Goal: Information Seeking & Learning: Learn about a topic

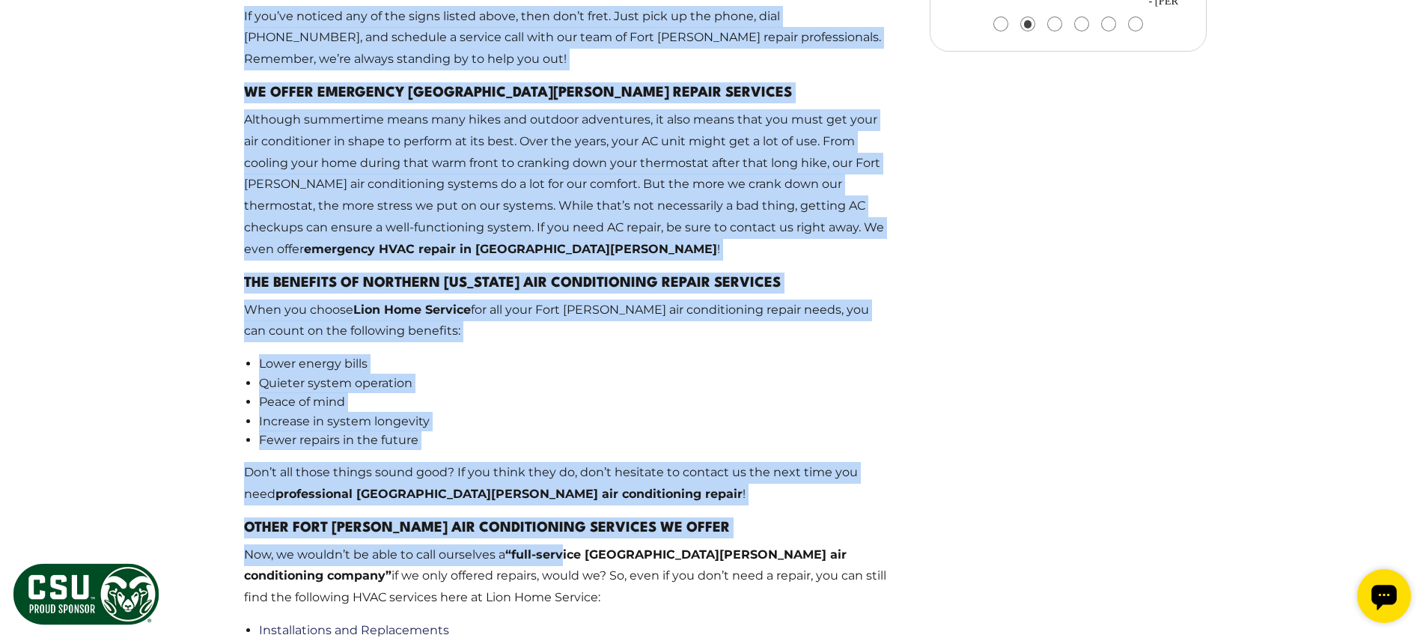
scroll to position [2018, 0]
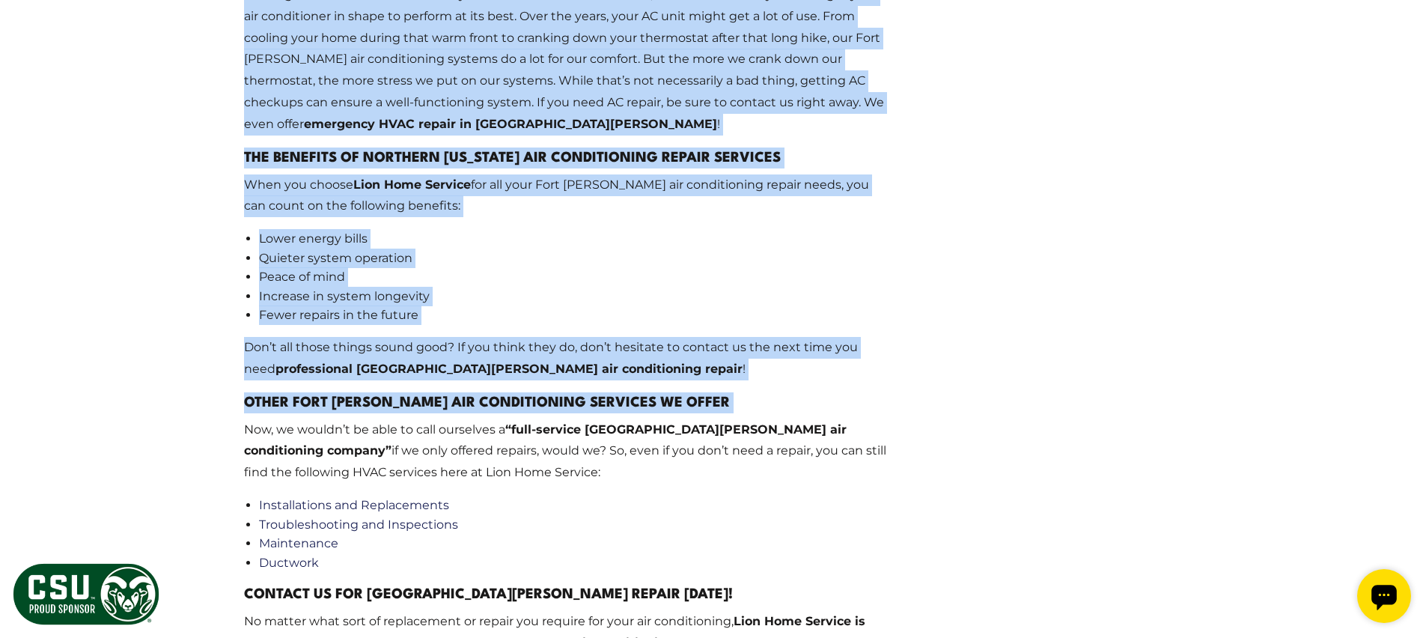
drag, startPoint x: 302, startPoint y: 223, endPoint x: 567, endPoint y: 362, distance: 299.0
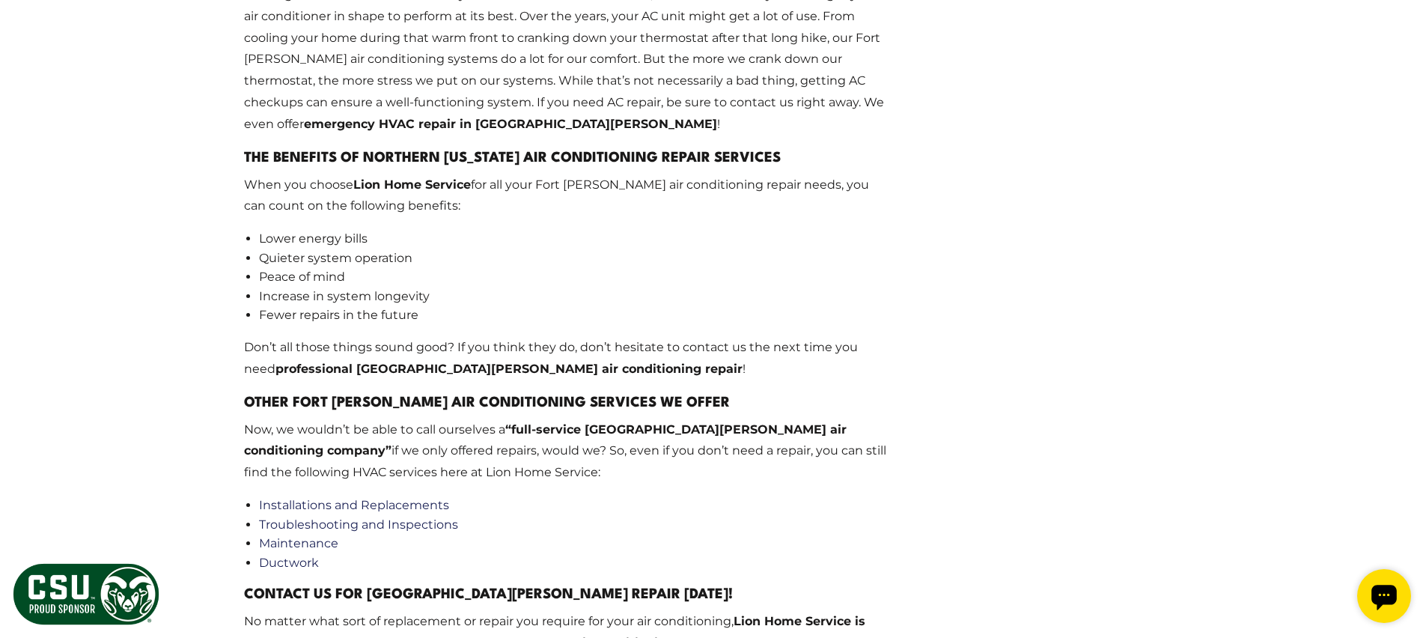
click at [599, 496] on li "Installations and Replacements" at bounding box center [573, 505] width 628 height 19
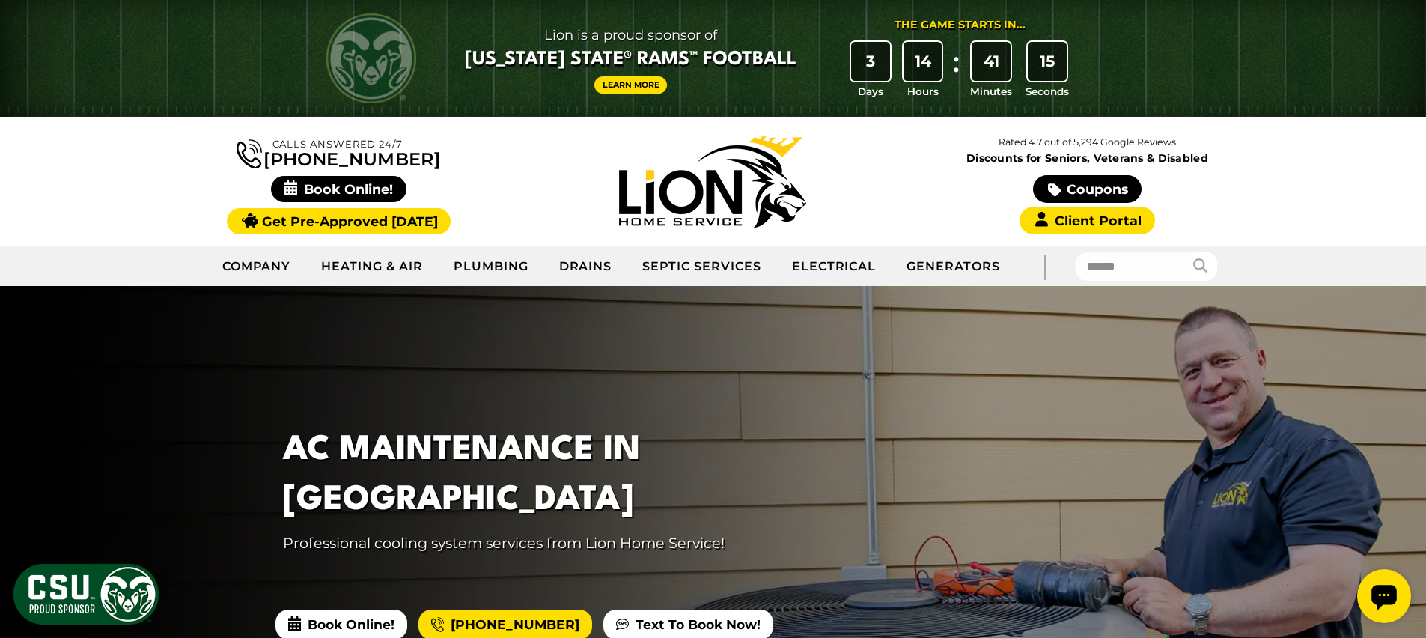
click at [146, 133] on div "Calls Answered 24/7 [PHONE_NUMBER]" at bounding box center [713, 182] width 1426 height 130
